Goal: Contribute content: Contribute content

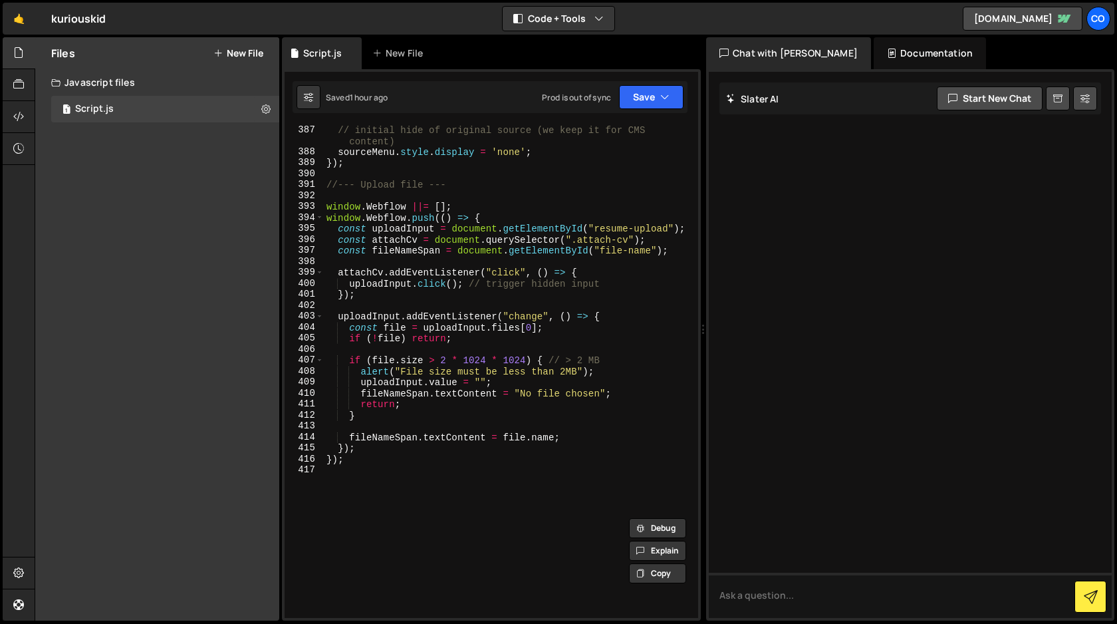
scroll to position [4477, 0]
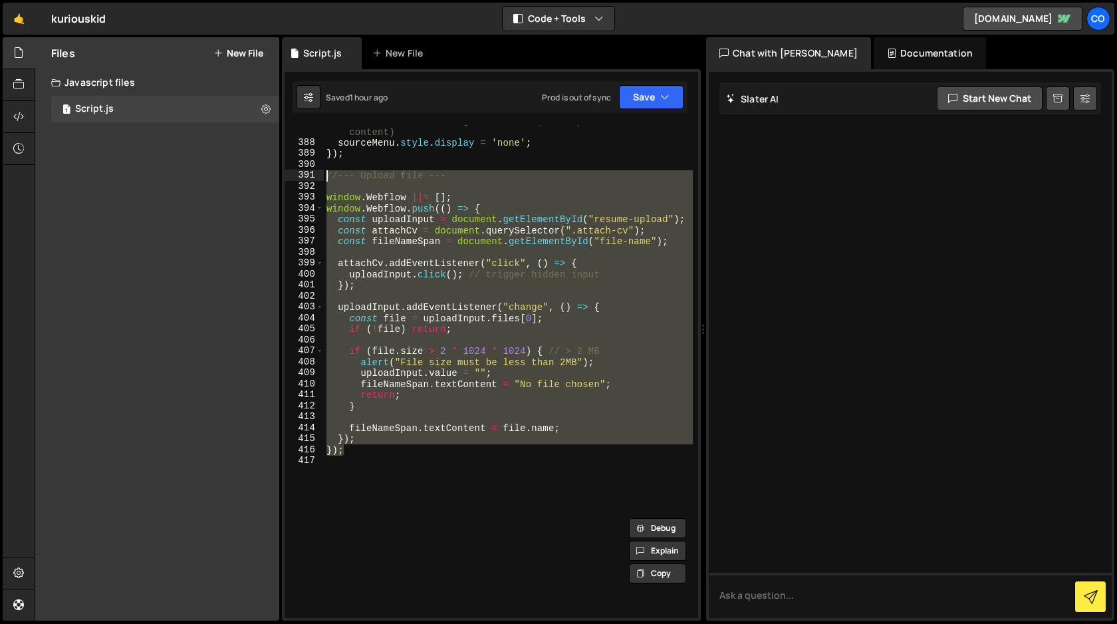
drag, startPoint x: 349, startPoint y: 451, endPoint x: 269, endPoint y: 179, distance: 283.5
click at [269, 179] on div "Files New File Javascript files 1 Script.js 0 CSS files Copy share link Edit Fi…" at bounding box center [576, 329] width 1083 height 584
click at [600, 379] on div "// initial hide of original source (we keep it for CMS content) sourceMenu . st…" at bounding box center [508, 371] width 369 height 493
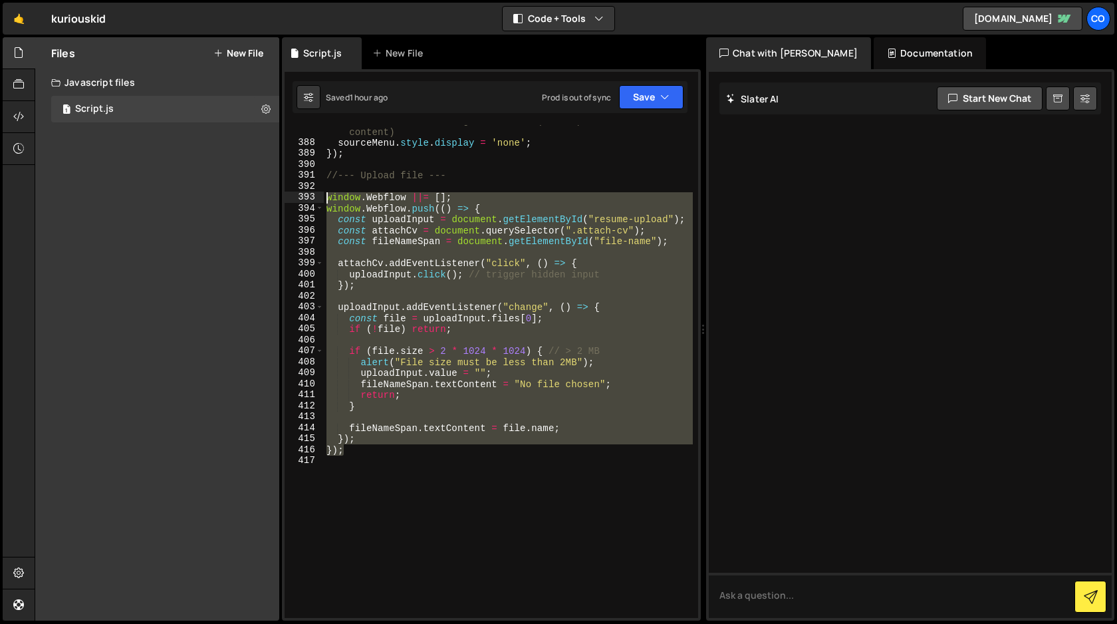
drag, startPoint x: 346, startPoint y: 449, endPoint x: 301, endPoint y: 198, distance: 255.4
click at [301, 198] on div "fileNameSpan.textContent = "No file chosen"; 387 388 389 390 391 392 393 394 39…" at bounding box center [492, 371] width 414 height 493
type textarea "window.Webflow ||= []; window.Webflow.push(() => {"
paste textarea
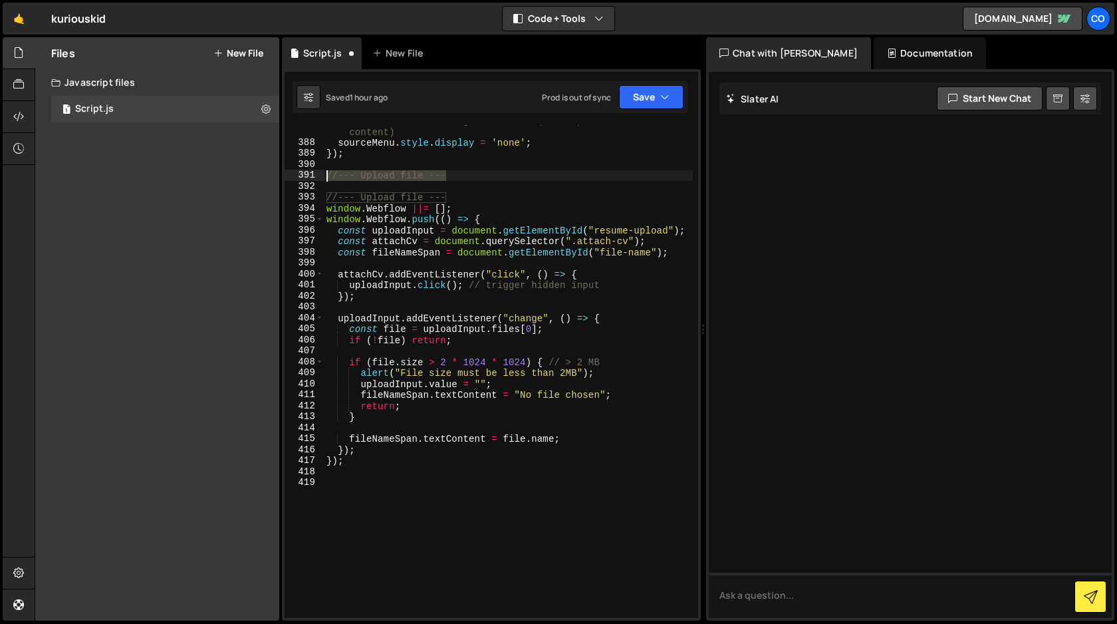
drag, startPoint x: 457, startPoint y: 176, endPoint x: 320, endPoint y: 172, distance: 137.0
click at [320, 172] on div "387 388 389 390 391 392 393 394 395 396 397 398 399 400 401 402 403 404 405 406…" at bounding box center [492, 371] width 414 height 493
type textarea "//--- Upload file ---"
click at [490, 193] on div "// initial hide of original source (we keep it for CMS content) sourceMenu . st…" at bounding box center [508, 378] width 369 height 526
type textarea "//--- Upload file ---"
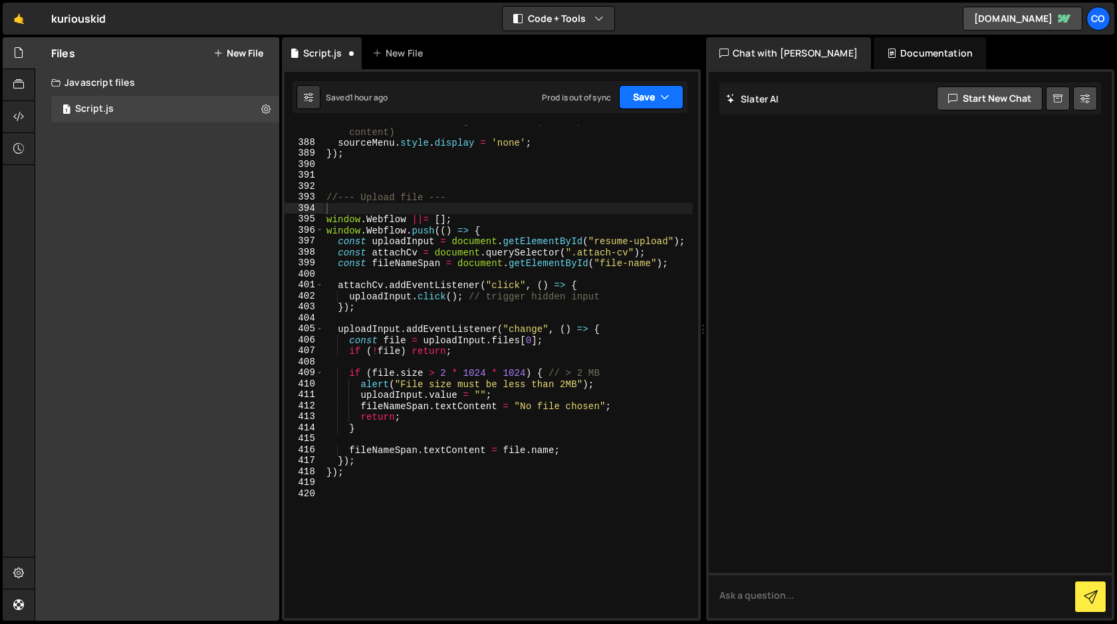
click at [640, 100] on button "Save" at bounding box center [651, 97] width 65 height 24
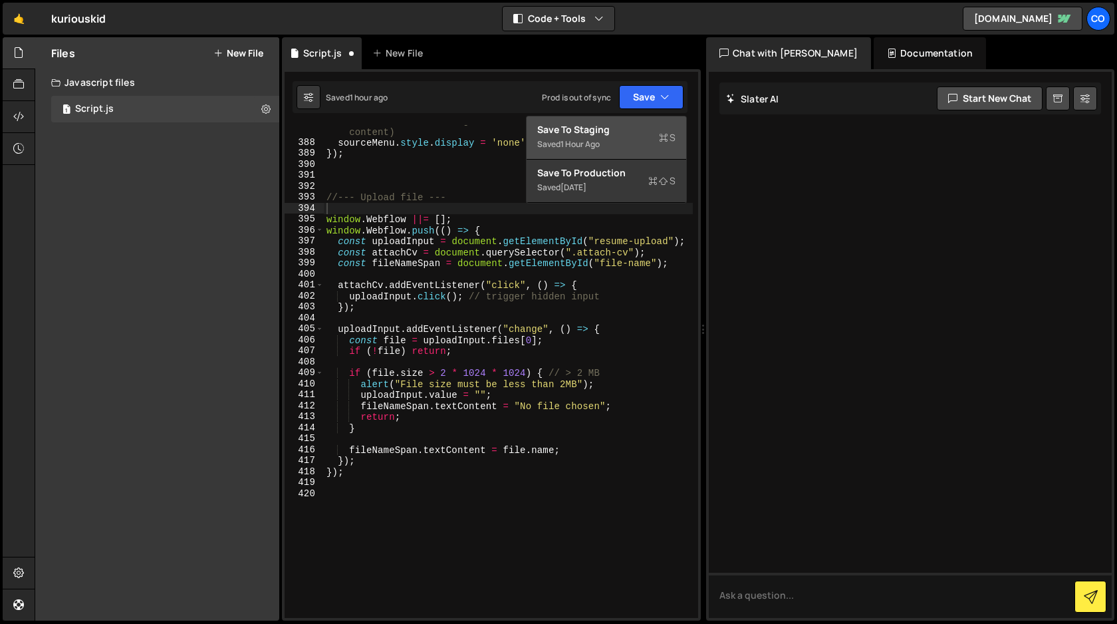
click at [625, 128] on div "Save to Staging S" at bounding box center [606, 129] width 138 height 13
